Goal: Task Accomplishment & Management: Manage account settings

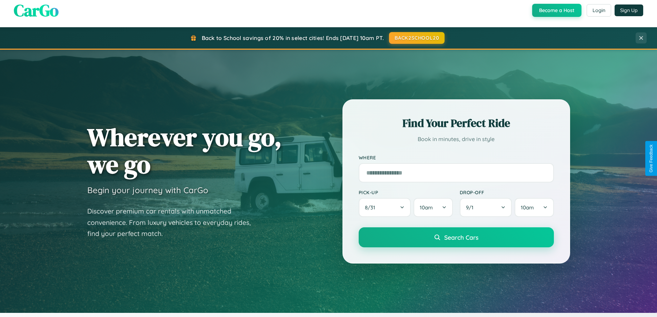
scroll to position [297, 0]
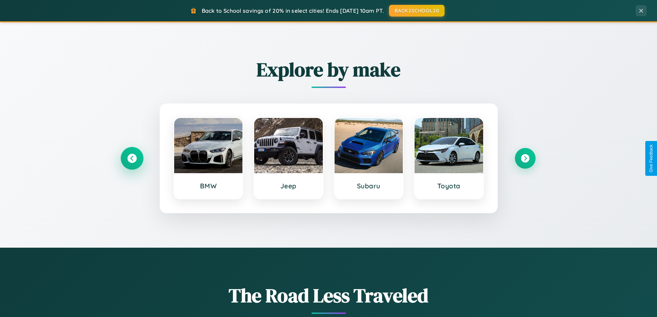
click at [132, 158] on icon at bounding box center [131, 158] width 9 height 9
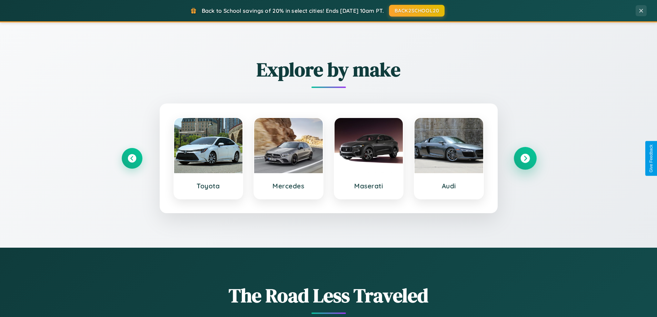
click at [525, 158] on icon at bounding box center [524, 158] width 9 height 9
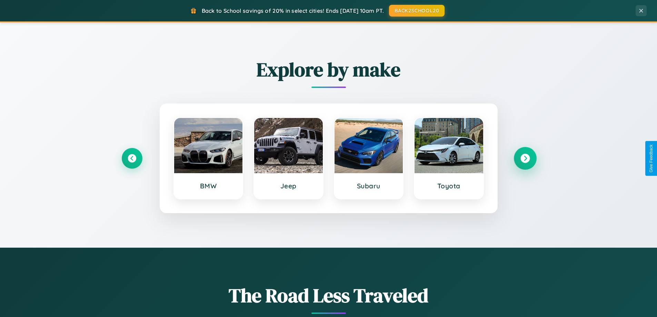
click at [525, 158] on icon at bounding box center [524, 158] width 9 height 9
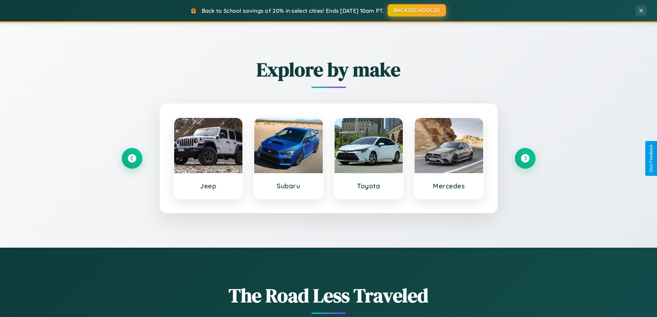
click at [416, 10] on button "BACK2SCHOOL20" at bounding box center [416, 10] width 58 height 12
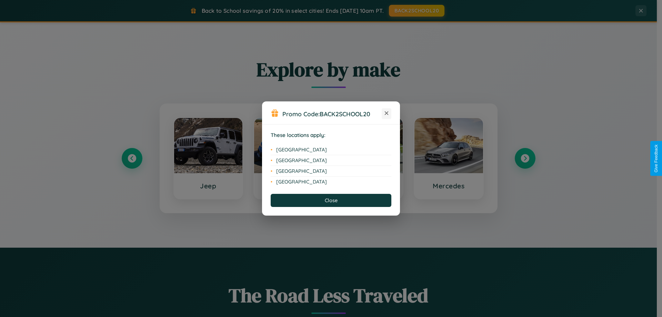
click at [386, 113] on icon at bounding box center [387, 113] width 4 height 4
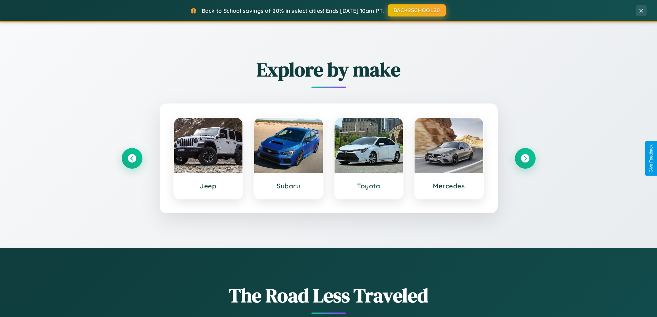
click at [416, 10] on button "BACK2SCHOOL20" at bounding box center [416, 10] width 58 height 12
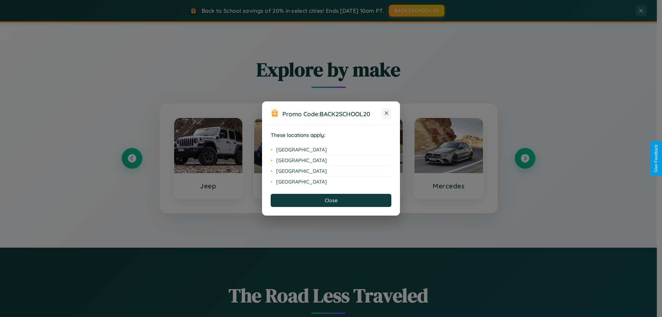
click at [386, 113] on icon at bounding box center [387, 113] width 4 height 4
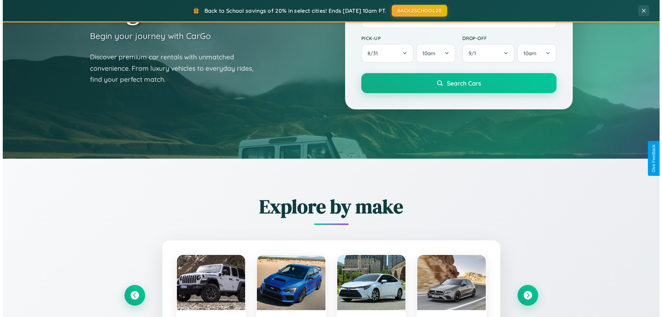
scroll to position [0, 0]
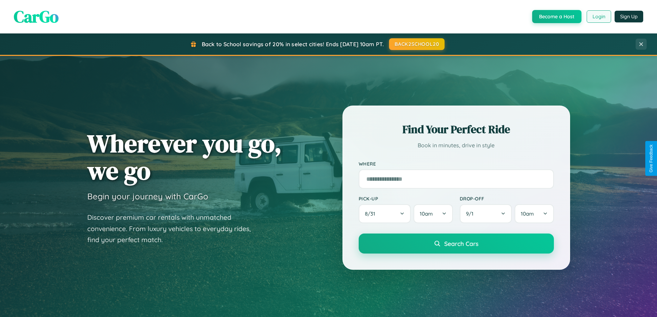
click at [598, 17] on button "Login" at bounding box center [598, 16] width 24 height 12
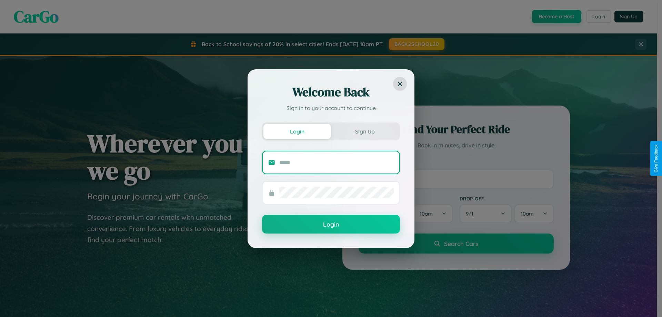
click at [336, 162] on input "text" at bounding box center [336, 162] width 114 height 11
type input "**********"
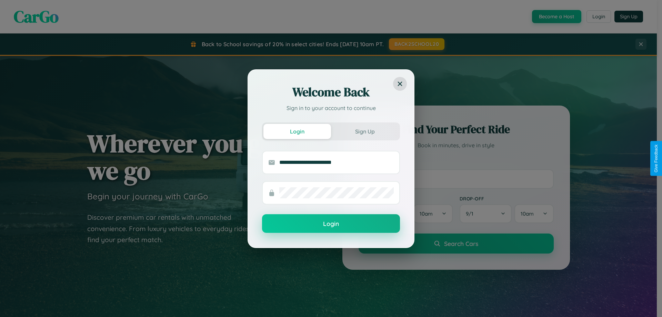
click at [331, 224] on button "Login" at bounding box center [331, 223] width 138 height 19
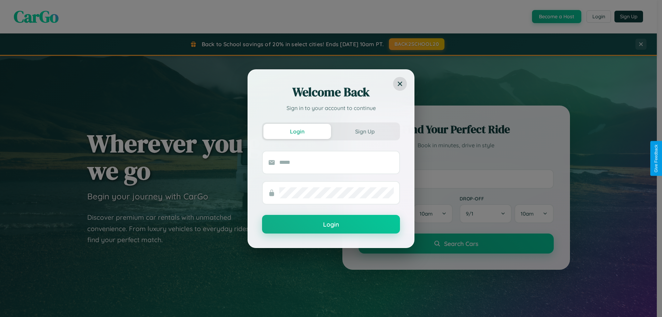
scroll to position [1107, 0]
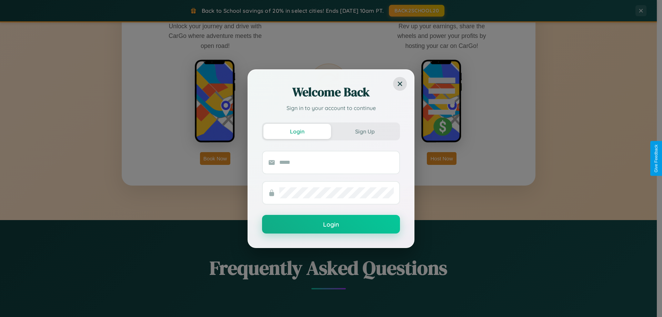
click at [215, 158] on div "Welcome Back Sign in to your account to continue Login Sign Up Login" at bounding box center [331, 158] width 662 height 317
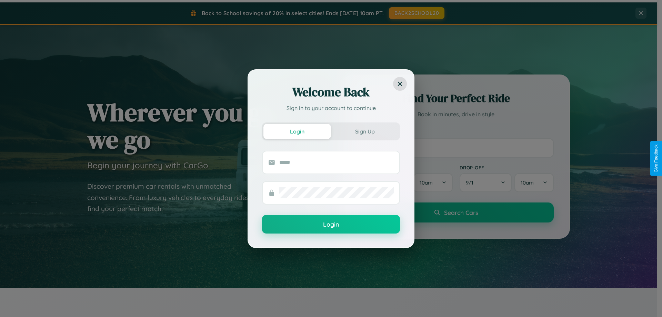
scroll to position [20, 0]
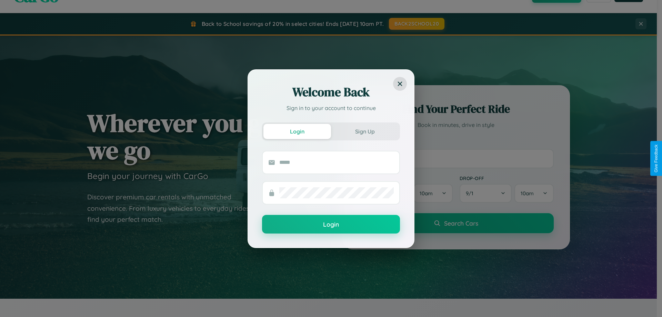
click at [456, 158] on div "Welcome Back Sign in to your account to continue Login Sign Up Login" at bounding box center [331, 158] width 662 height 317
